Goal: Transaction & Acquisition: Purchase product/service

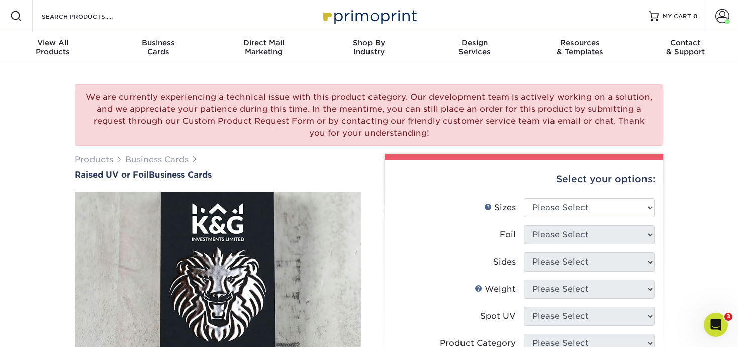
scroll to position [26, 0]
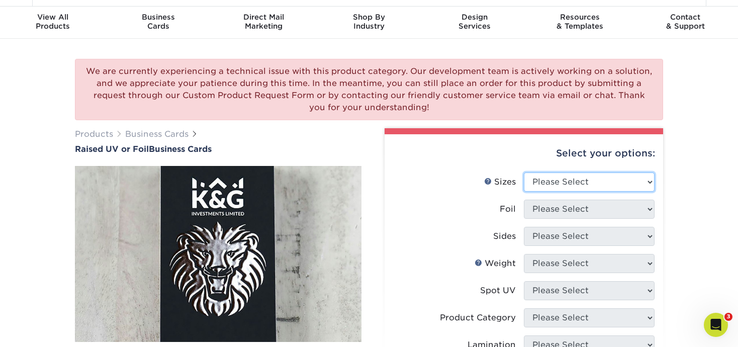
click at [566, 176] on select "Please Select 2" x 3.5" - Standard" at bounding box center [589, 181] width 131 height 19
select select "2.00x3.50"
click at [524, 172] on select "Please Select 2" x 3.5" - Standard" at bounding box center [589, 181] width 131 height 19
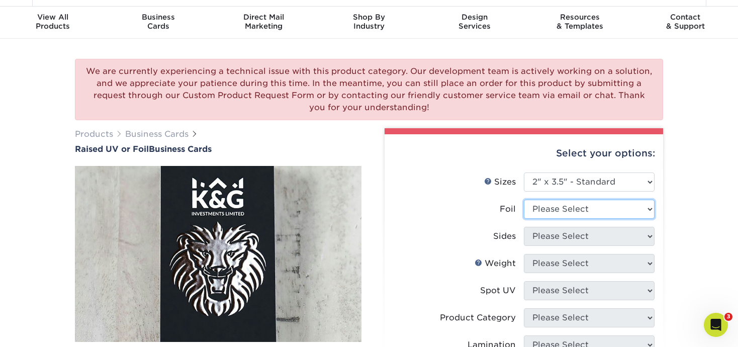
click at [564, 211] on select "Please Select No Yes" at bounding box center [589, 209] width 131 height 19
select select "0"
click at [524, 200] on select "Please Select No Yes" at bounding box center [589, 209] width 131 height 19
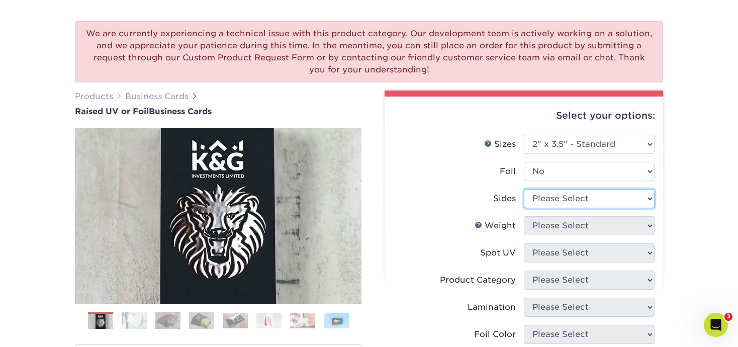
click at [544, 207] on select "Please Select Print Both Sides Print Front Only" at bounding box center [589, 198] width 131 height 19
select select "13abbda7-1d64-4f25-8bb2-c179b224825d"
click at [524, 189] on select "Please Select Print Both Sides Print Front Only" at bounding box center [589, 198] width 131 height 19
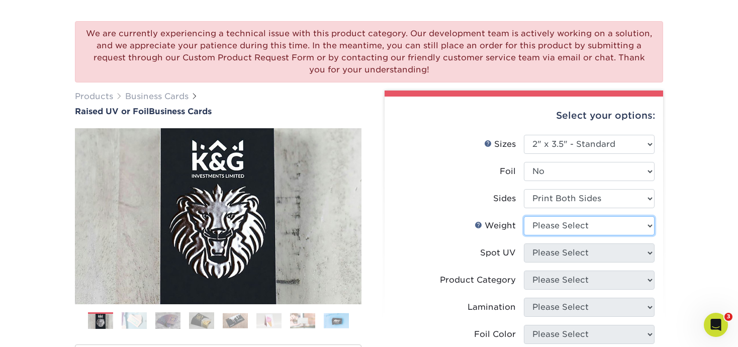
click at [550, 227] on select "Please Select 16PT" at bounding box center [589, 225] width 131 height 19
select select "16PT"
click at [524, 216] on select "Please Select 16PT" at bounding box center [589, 225] width 131 height 19
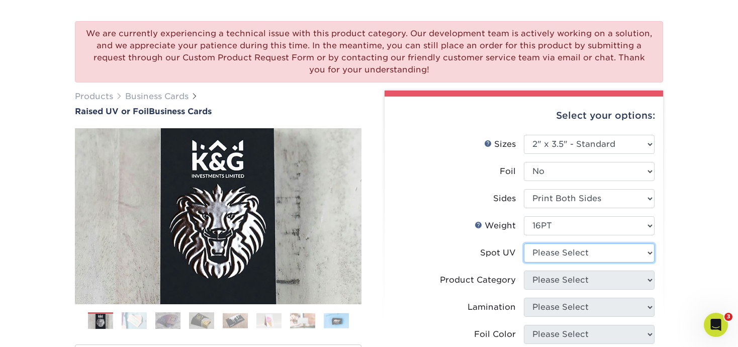
click at [548, 250] on select "Please Select No Spot UV Front Only" at bounding box center [589, 252] width 131 height 19
select select "1"
click at [524, 243] on select "Please Select No Spot UV Front Only" at bounding box center [589, 252] width 131 height 19
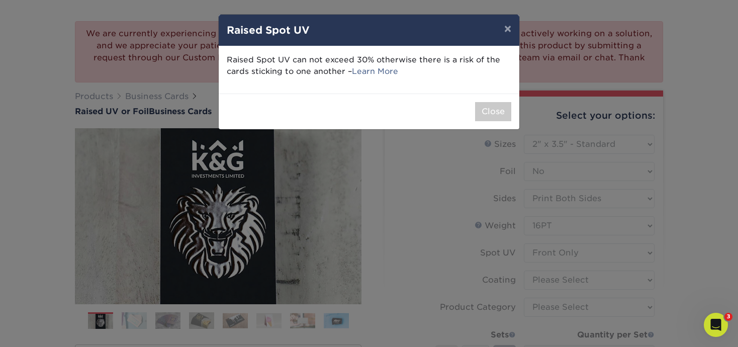
click at [548, 282] on div "× Raised Spot UV Raised Spot UV can not exceed 30% otherwise there is a risk of…" at bounding box center [369, 173] width 738 height 347
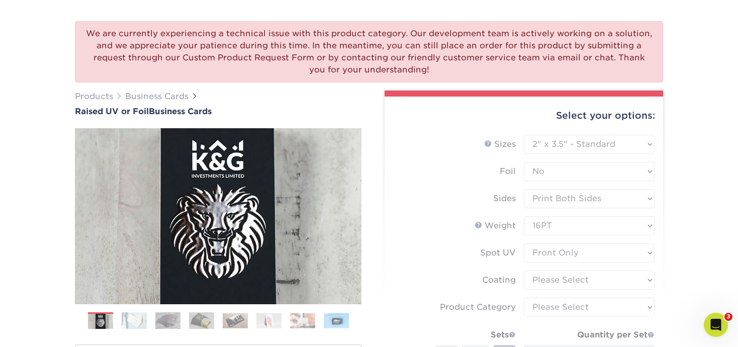
scroll to position [110, 0]
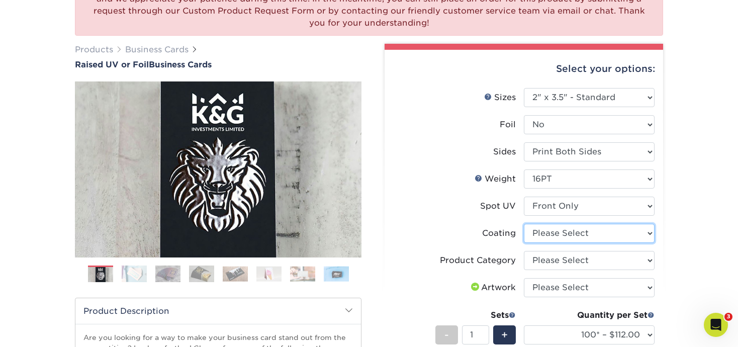
click at [553, 236] on select at bounding box center [589, 233] width 131 height 19
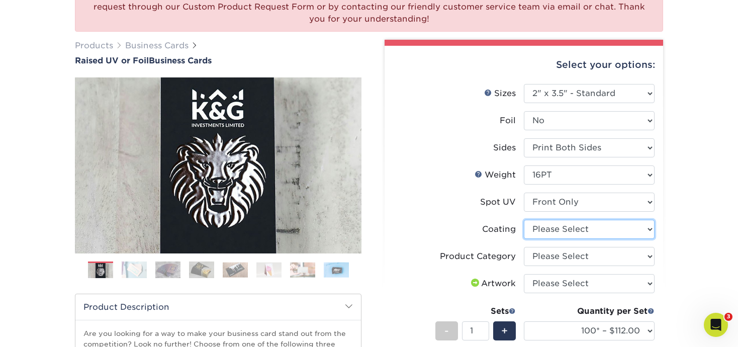
scroll to position [127, 0]
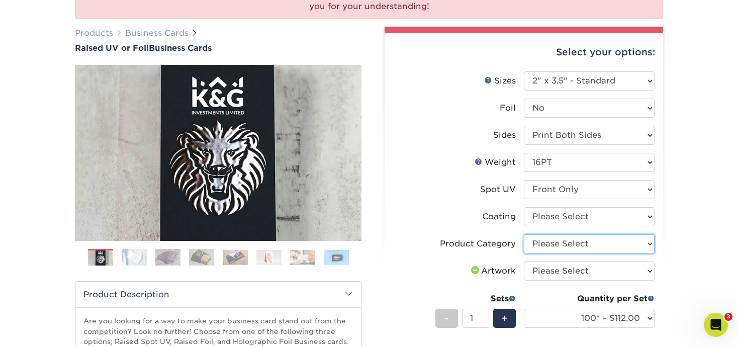
click at [557, 242] on select "Please Select Business Cards" at bounding box center [589, 243] width 131 height 19
select select "3b5148f1-0588-4f88-a218-97bcfdce65c1"
click at [524, 234] on select "Please Select Business Cards" at bounding box center [589, 243] width 131 height 19
click at [559, 272] on select "Please Select I will upload files I need a design - $100" at bounding box center [589, 270] width 131 height 19
select select "upload"
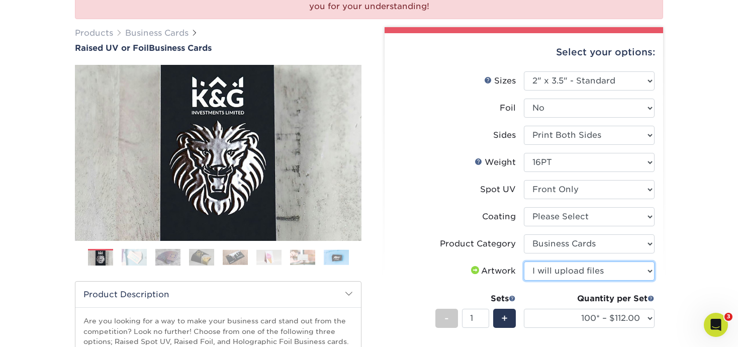
click at [524, 261] on select "Please Select I will upload files I need a design - $100" at bounding box center [589, 270] width 131 height 19
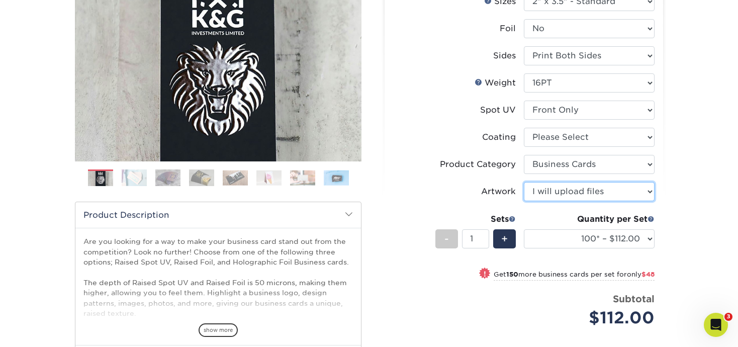
scroll to position [207, 0]
click at [610, 248] on div "Quantity per Set 100* – $112.00 250* – $160.00 500* – $216.00 (Price includes e…" at bounding box center [589, 236] width 131 height 47
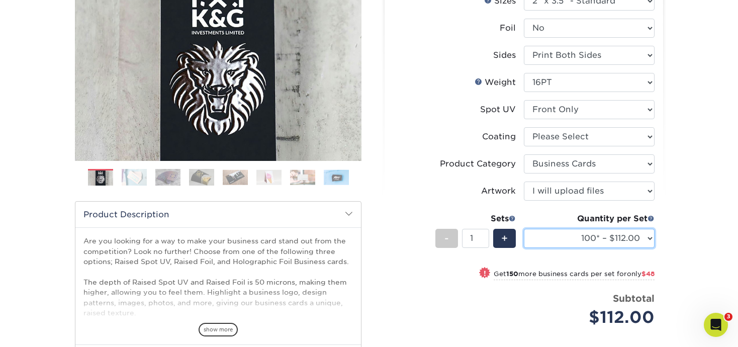
click at [609, 242] on select "100* – $112.00 250* – $160.00 500* – $216.00" at bounding box center [589, 238] width 131 height 19
select select "250* – $160.00"
click at [524, 229] on select "100* – $112.00 250* – $160.00 500* – $216.00" at bounding box center [589, 238] width 131 height 19
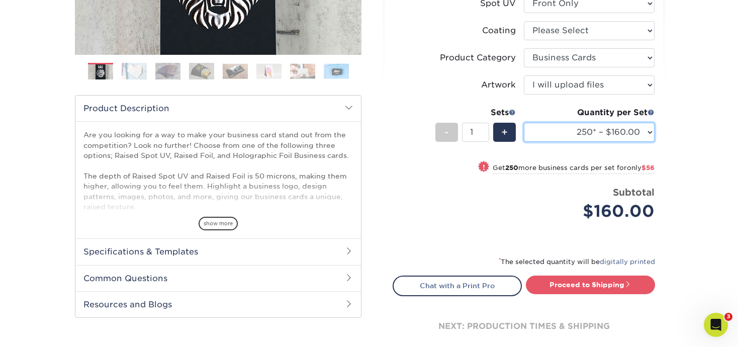
scroll to position [311, 0]
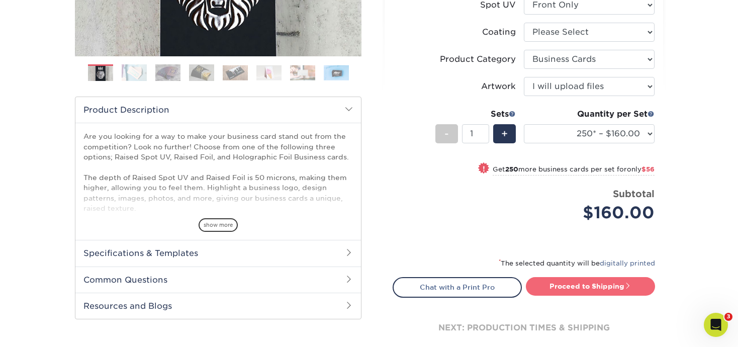
click at [563, 288] on link "Proceed to Shipping" at bounding box center [590, 286] width 129 height 18
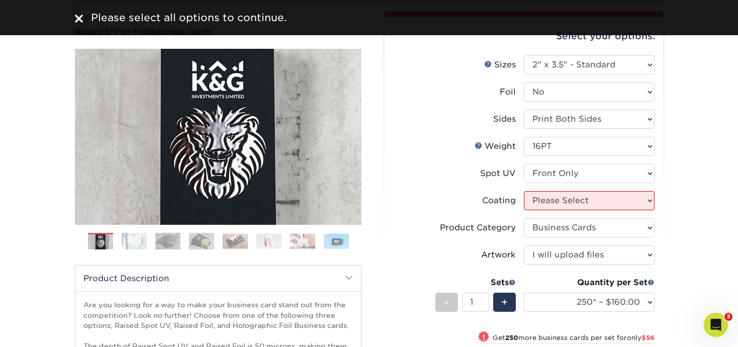
scroll to position [114, 0]
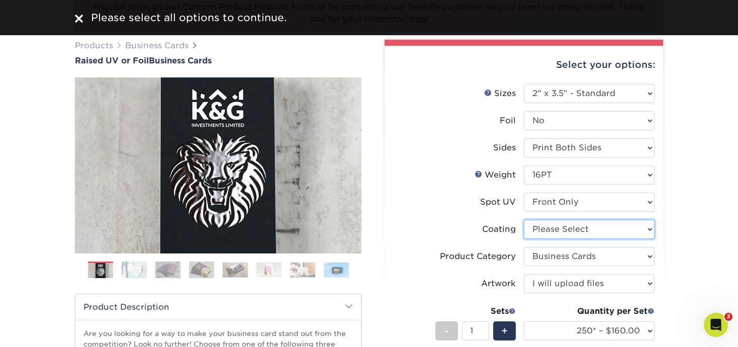
click at [540, 230] on select at bounding box center [589, 229] width 131 height 19
select select "3e7618de-abca-4bda-9f97-8b9129e913d8"
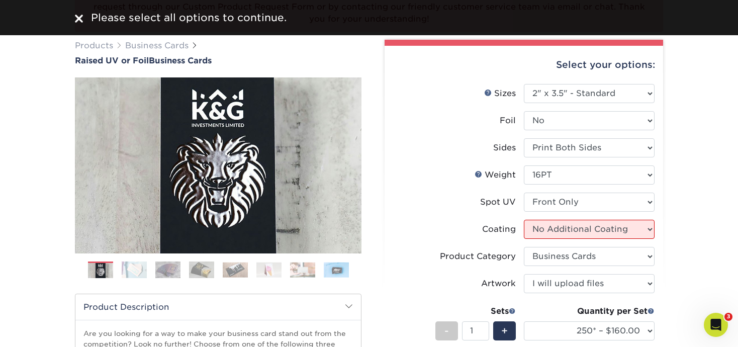
click at [524, 220] on select at bounding box center [589, 229] width 131 height 19
select select "-1"
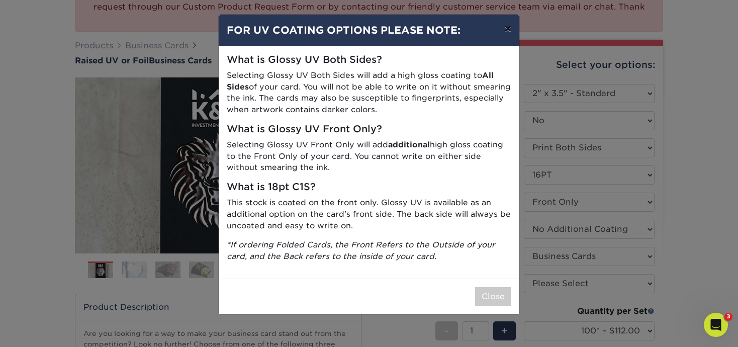
click at [510, 25] on button "×" at bounding box center [507, 29] width 23 height 28
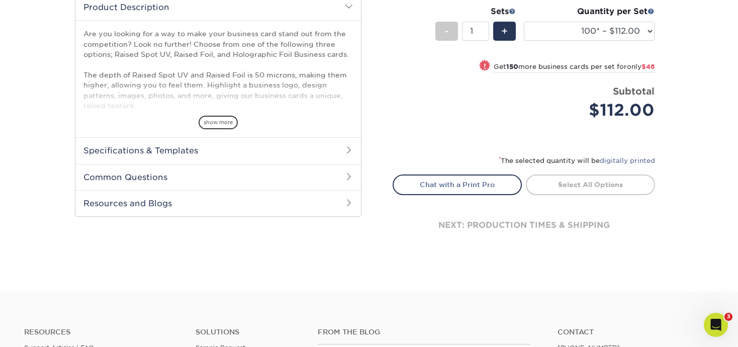
scroll to position [0, 0]
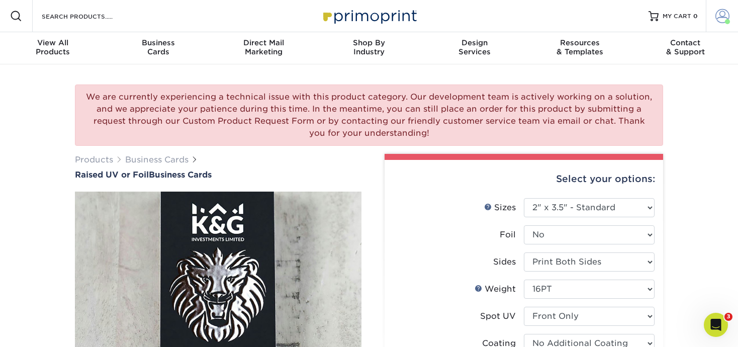
click at [727, 18] on span at bounding box center [722, 16] width 14 height 14
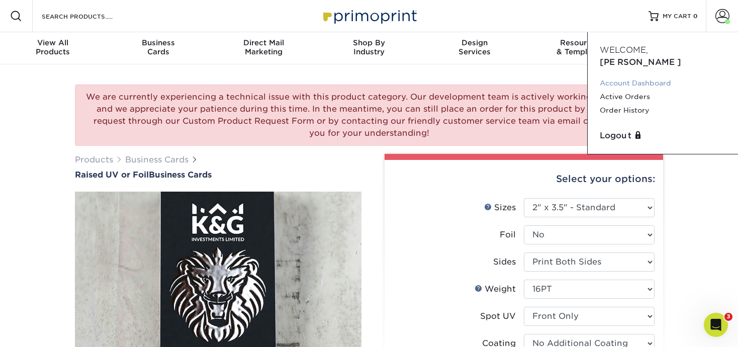
click at [619, 76] on link "Account Dashboard" at bounding box center [663, 83] width 126 height 14
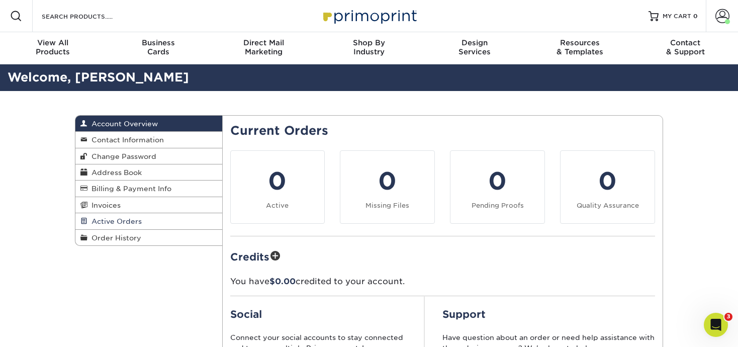
click at [115, 223] on span "Active Orders" at bounding box center [114, 221] width 54 height 8
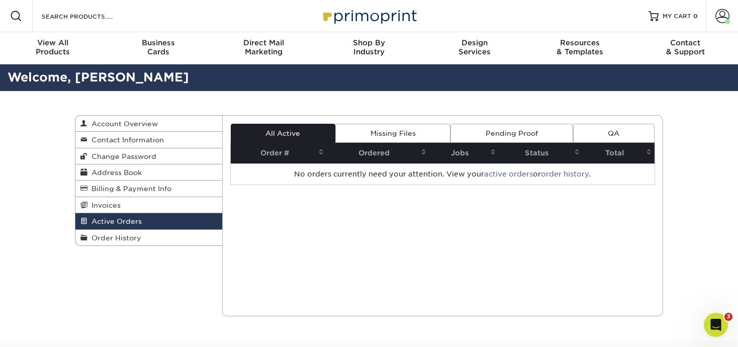
click at [405, 135] on link "Missing Files" at bounding box center [392, 133] width 115 height 19
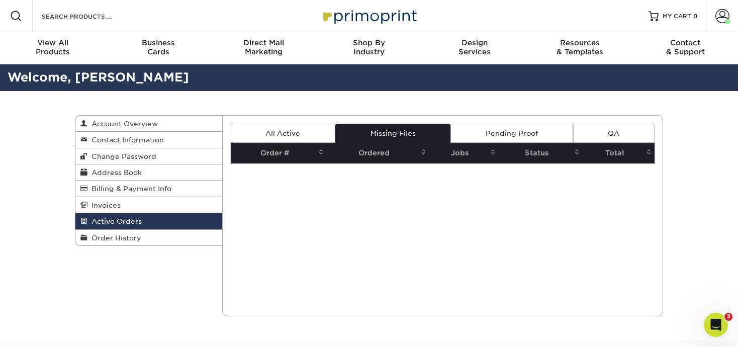
click at [472, 142] on link "Pending Proof" at bounding box center [511, 133] width 122 height 19
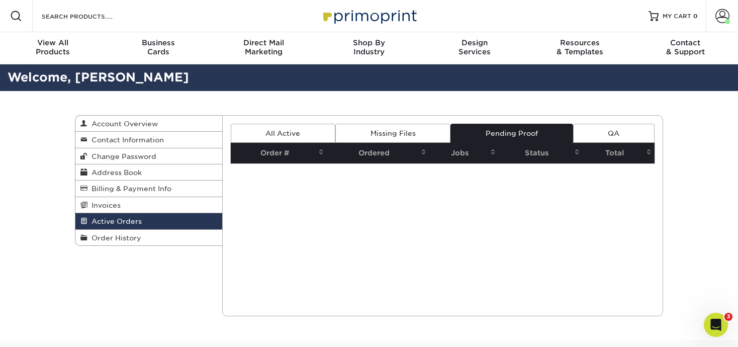
click at [595, 132] on link "QA" at bounding box center [613, 133] width 81 height 19
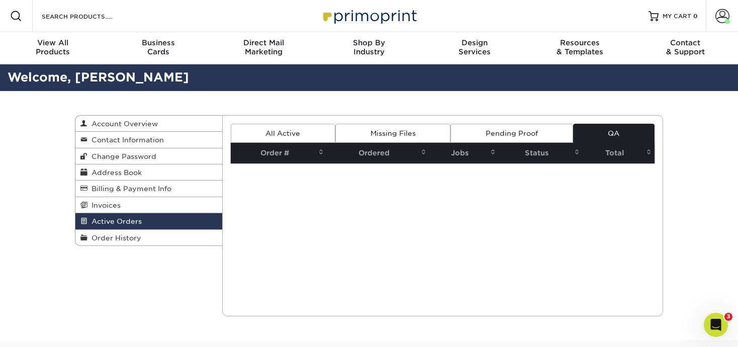
click at [293, 133] on link "All Active" at bounding box center [283, 133] width 105 height 19
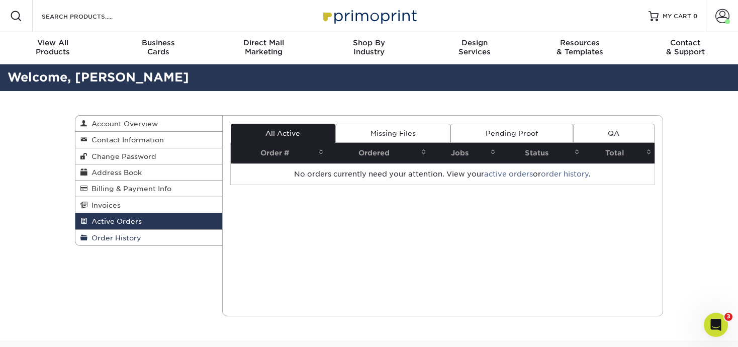
click at [137, 237] on span "Order History" at bounding box center [114, 238] width 54 height 8
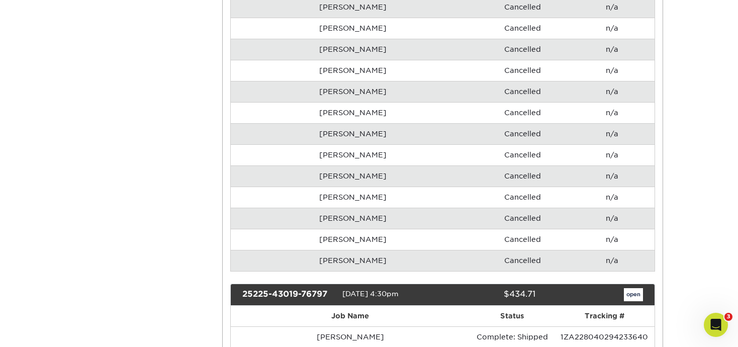
scroll to position [470, 0]
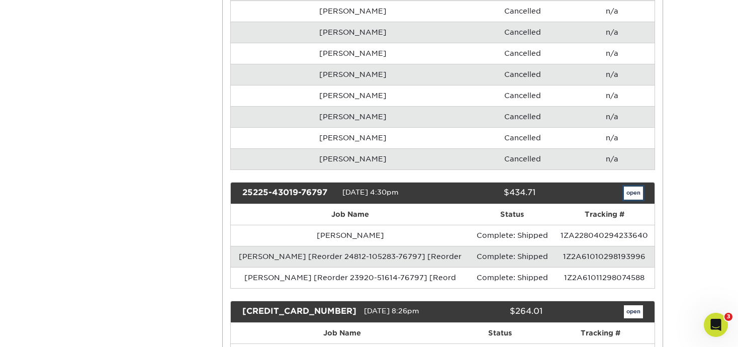
click at [637, 196] on link "open" at bounding box center [633, 192] width 19 height 13
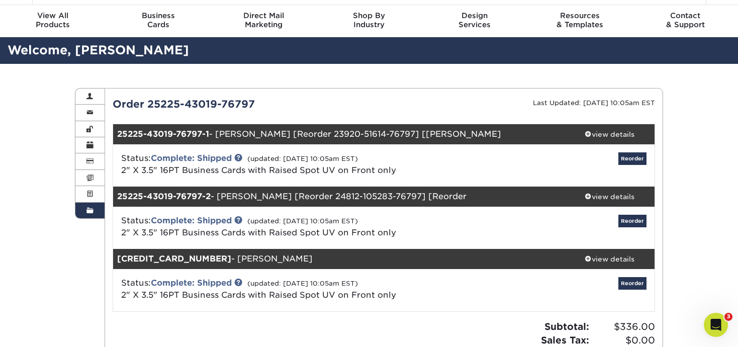
scroll to position [30, 0]
